Goal: Transaction & Acquisition: Purchase product/service

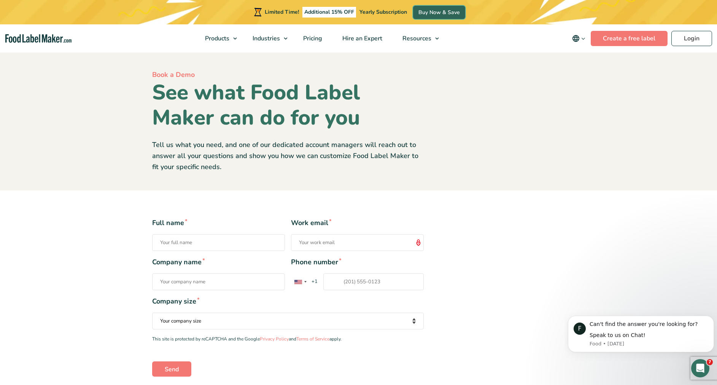
click at [437, 10] on link "Buy Now & Save" at bounding box center [439, 12] width 52 height 13
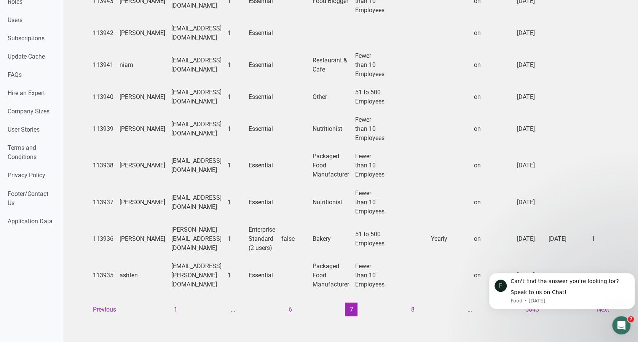
click at [417, 302] on ul "Previous 1 ... 6 7 8 ... 5643 Next" at bounding box center [350, 309] width 525 height 14
click at [407, 302] on button "8" at bounding box center [412, 309] width 13 height 14
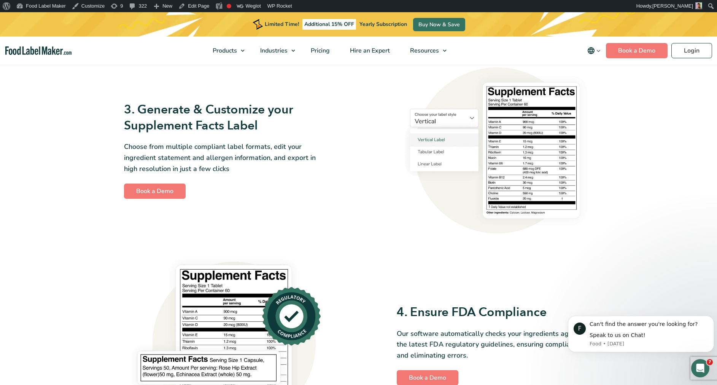
scroll to position [648, 0]
